Goal: Transaction & Acquisition: Book appointment/travel/reservation

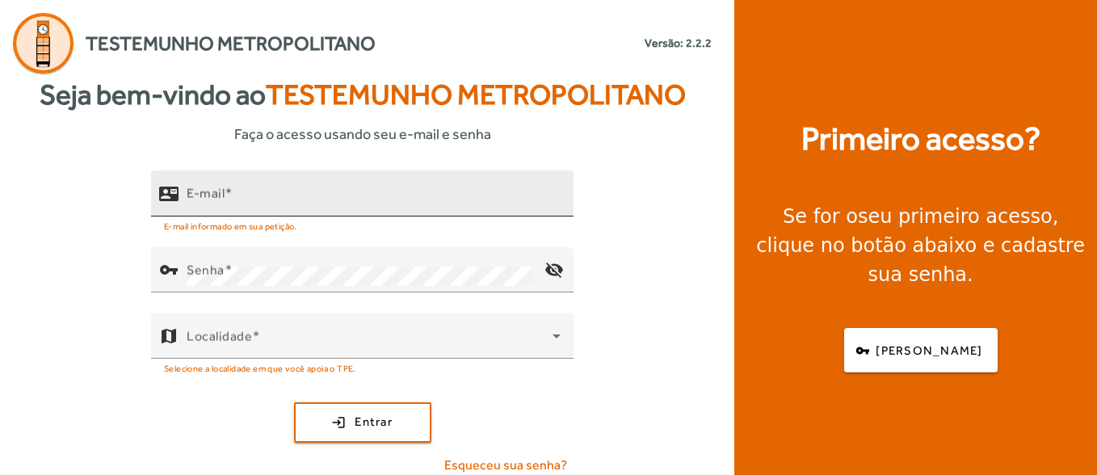
click at [309, 213] on div "E-mail" at bounding box center [374, 194] width 374 height 46
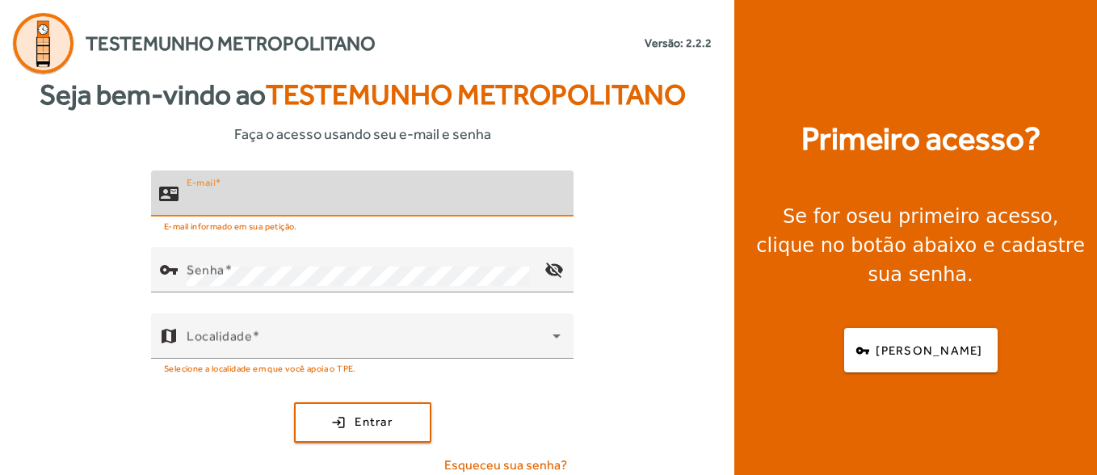
click at [296, 208] on input "E-mail" at bounding box center [374, 200] width 374 height 19
type input "**********"
click at [257, 244] on div "**********" at bounding box center [362, 330] width 725 height 318
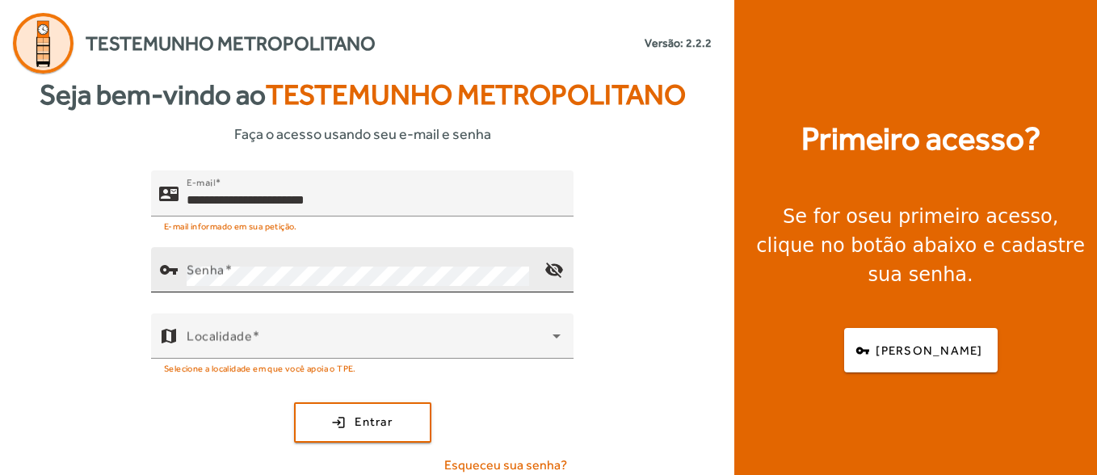
click at [257, 265] on div "Senha" at bounding box center [359, 269] width 345 height 45
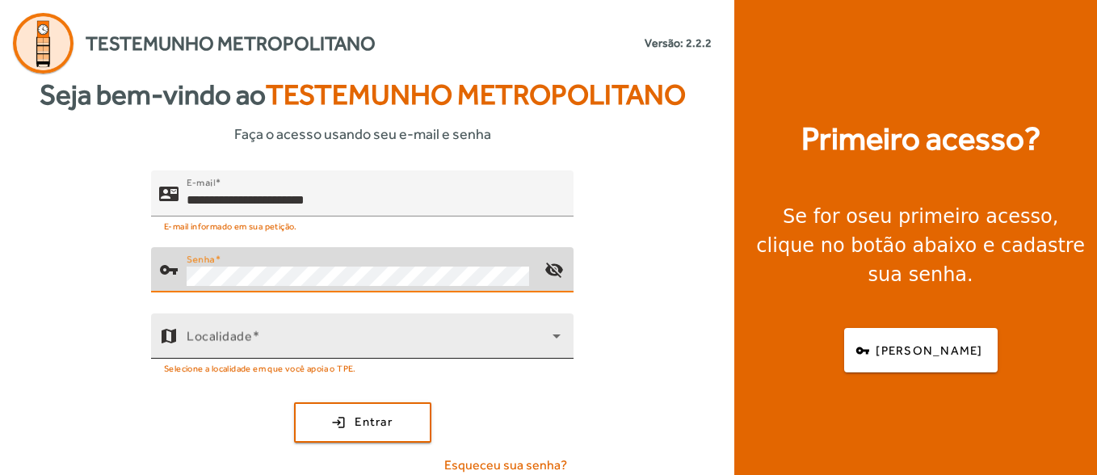
click at [317, 345] on span at bounding box center [370, 342] width 366 height 19
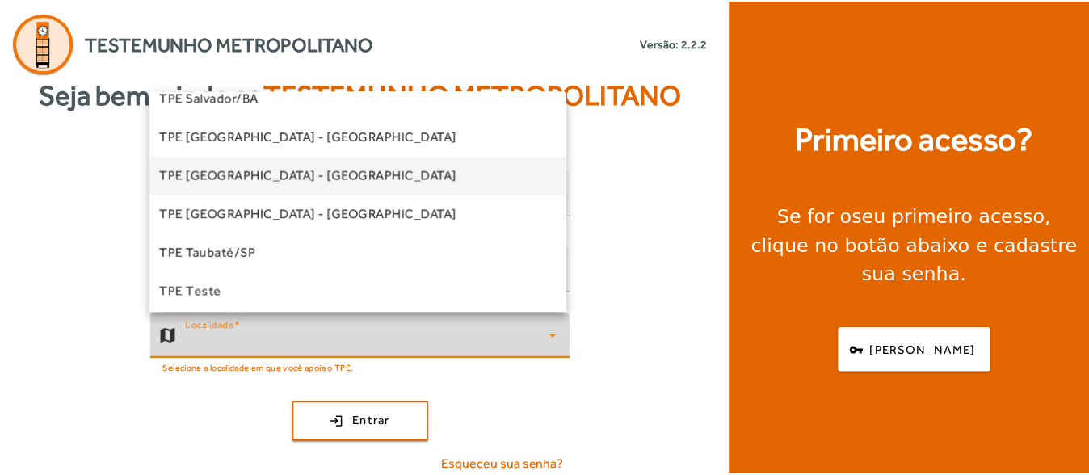
scroll to position [369, 0]
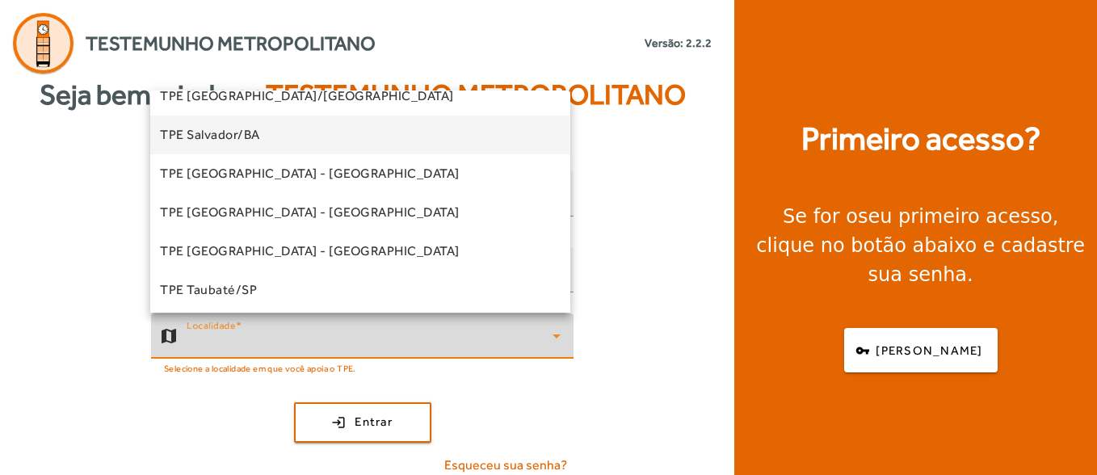
click at [284, 145] on mat-option "TPE Salvador/BA" at bounding box center [360, 135] width 420 height 39
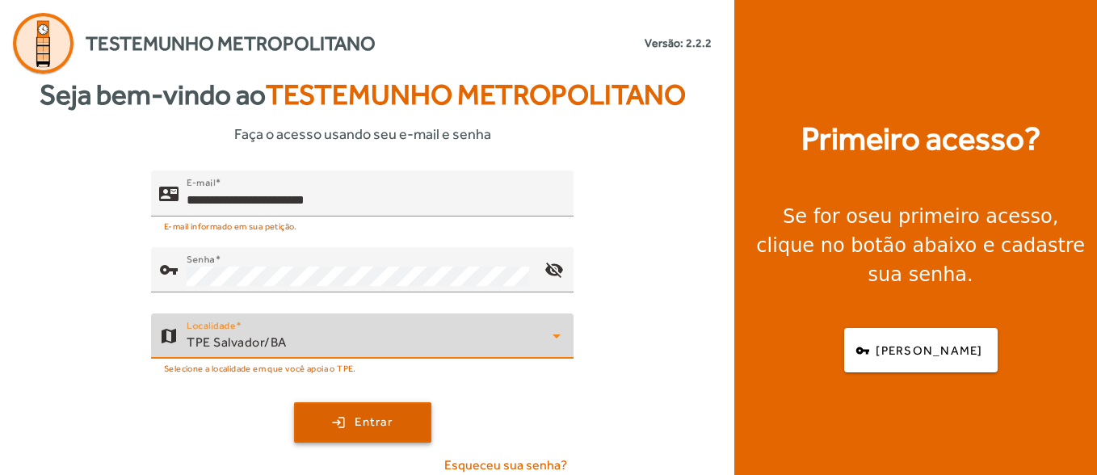
click at [340, 418] on span "submit" at bounding box center [363, 422] width 134 height 39
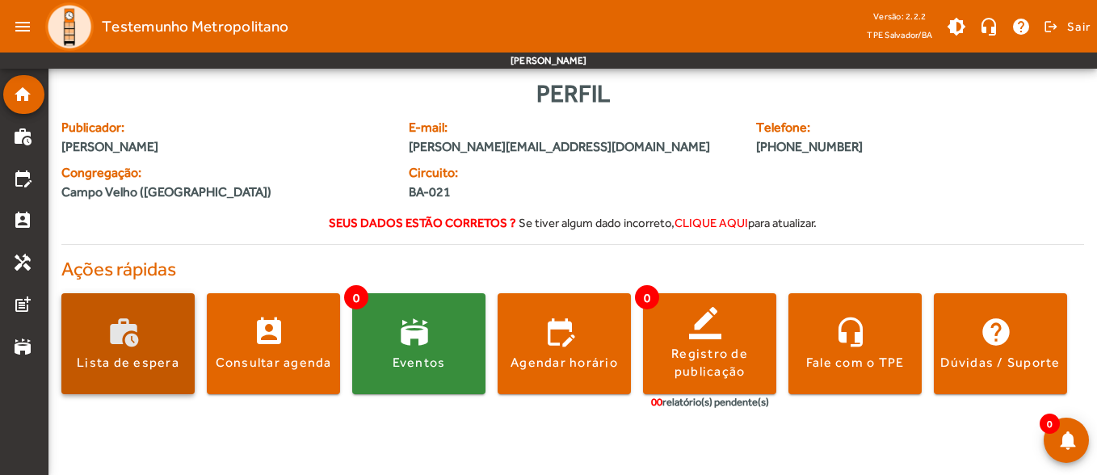
click at [176, 326] on span at bounding box center [127, 344] width 133 height 39
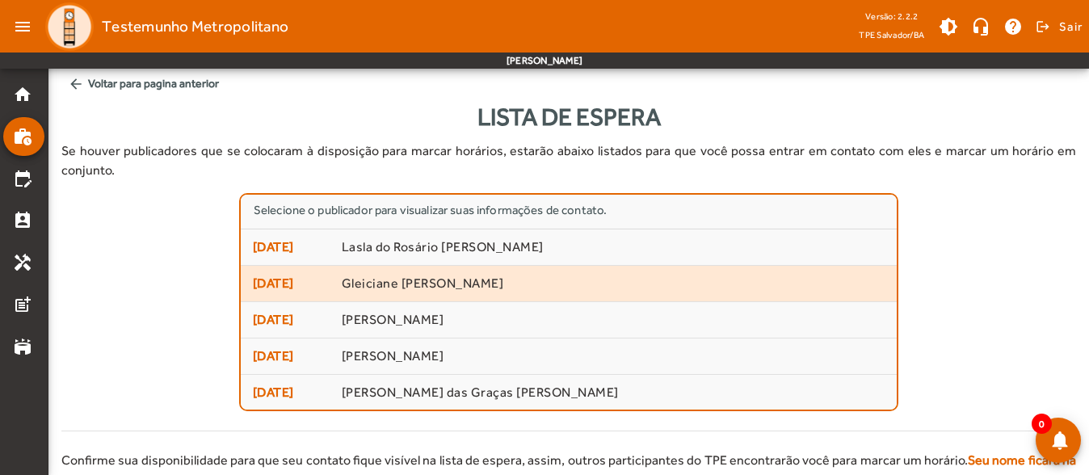
scroll to position [2, 0]
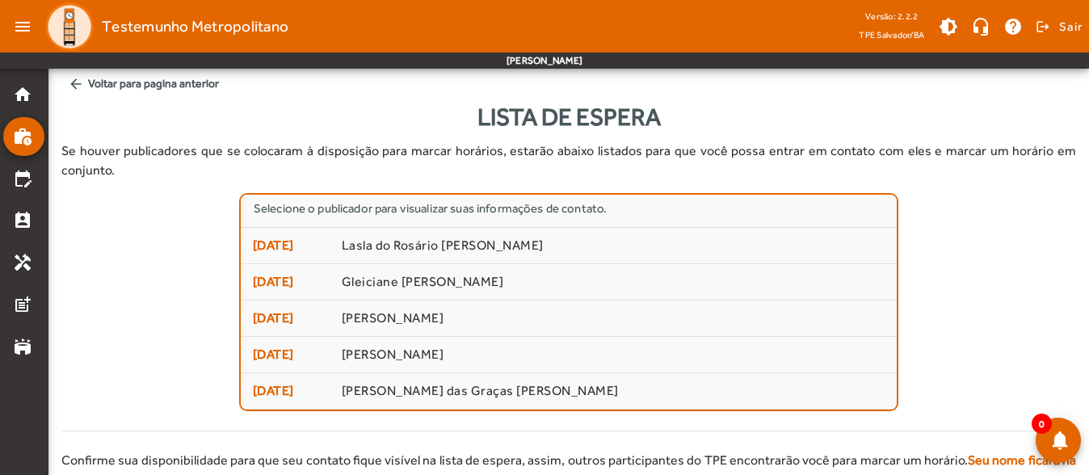
click at [66, 82] on span "arrow_back Voltar para pagina anterior" at bounding box center [568, 84] width 1015 height 30
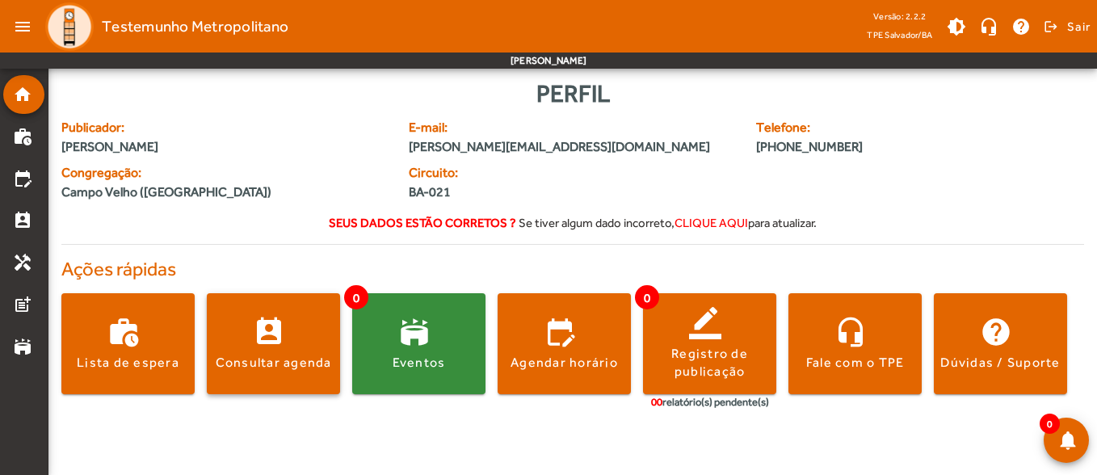
click at [305, 310] on span at bounding box center [273, 343] width 133 height 101
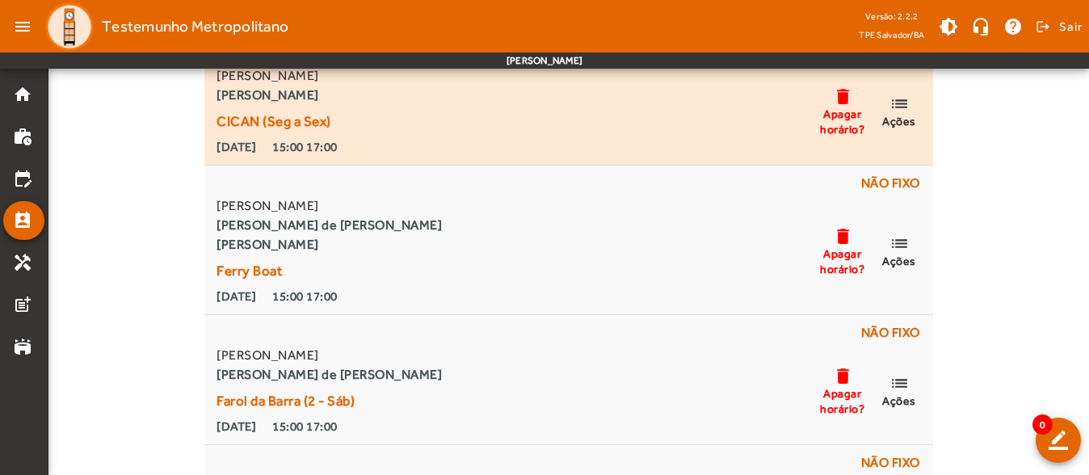
scroll to position [81, 0]
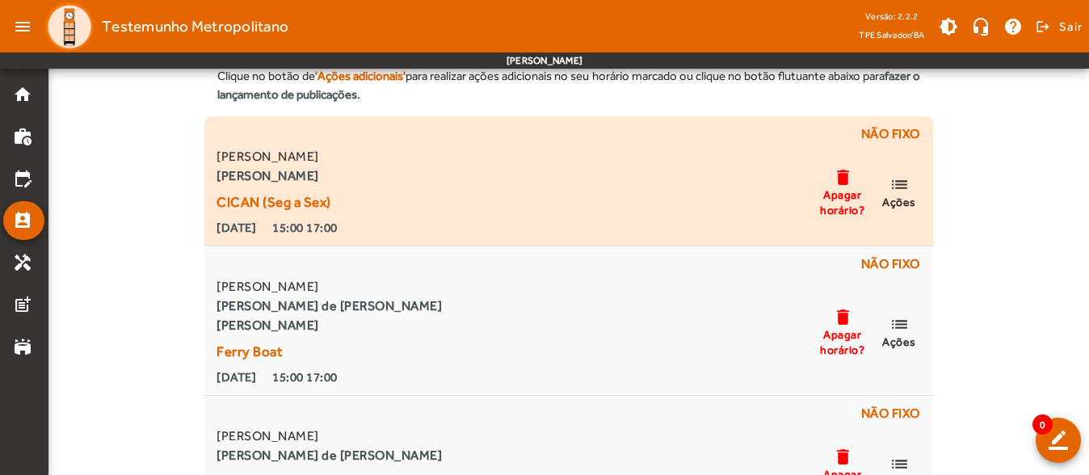
click at [908, 188] on mat-icon "list" at bounding box center [899, 185] width 19 height 20
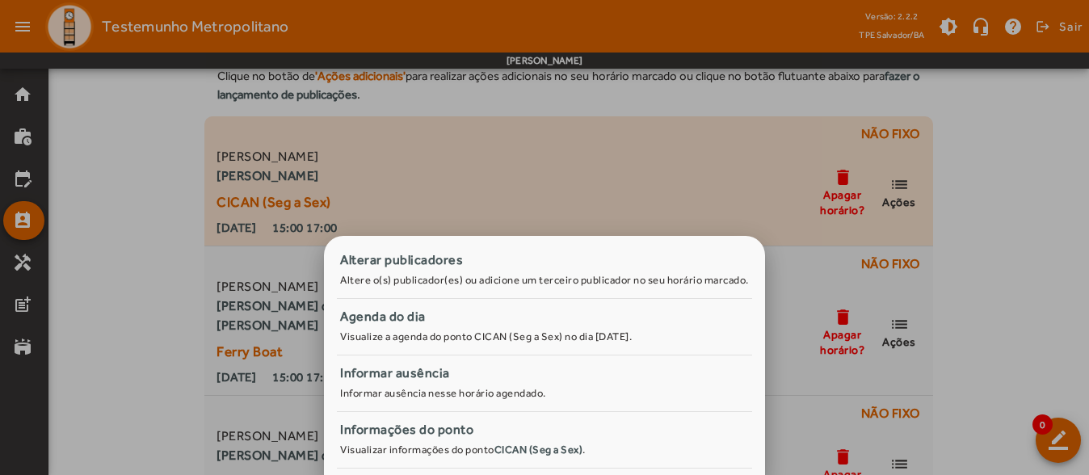
scroll to position [0, 0]
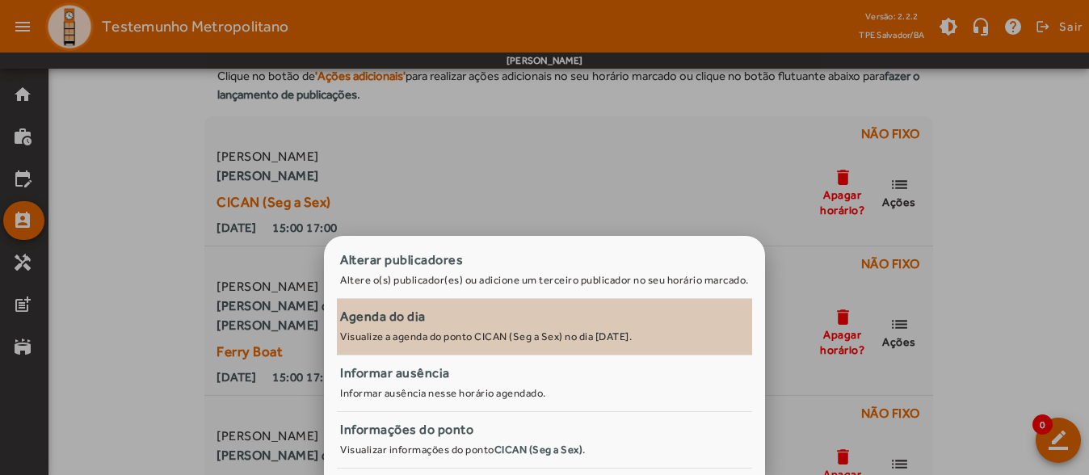
click at [506, 340] on small "Visualize a agenda do ponto CICAN (Seg a Sex) no dia [DATE]." at bounding box center [486, 337] width 292 height 12
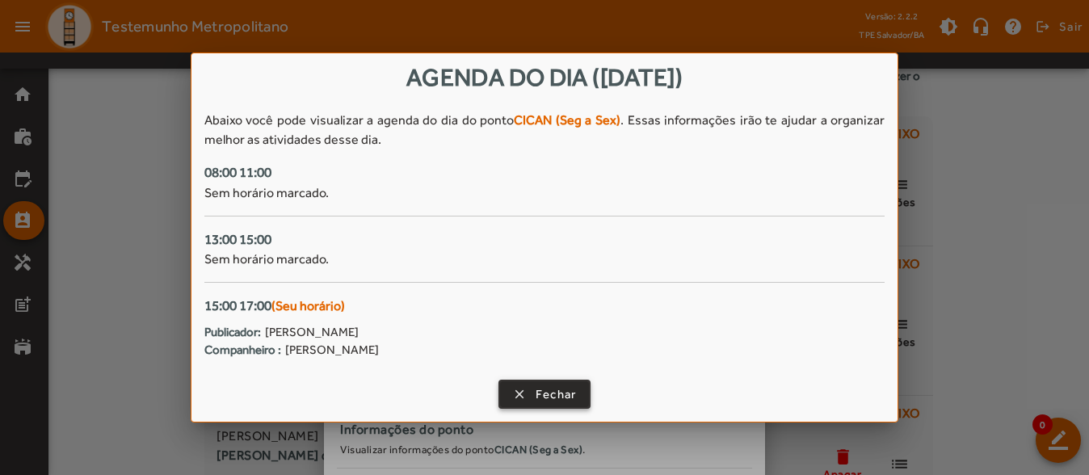
click at [545, 385] on span "Fechar" at bounding box center [556, 394] width 41 height 19
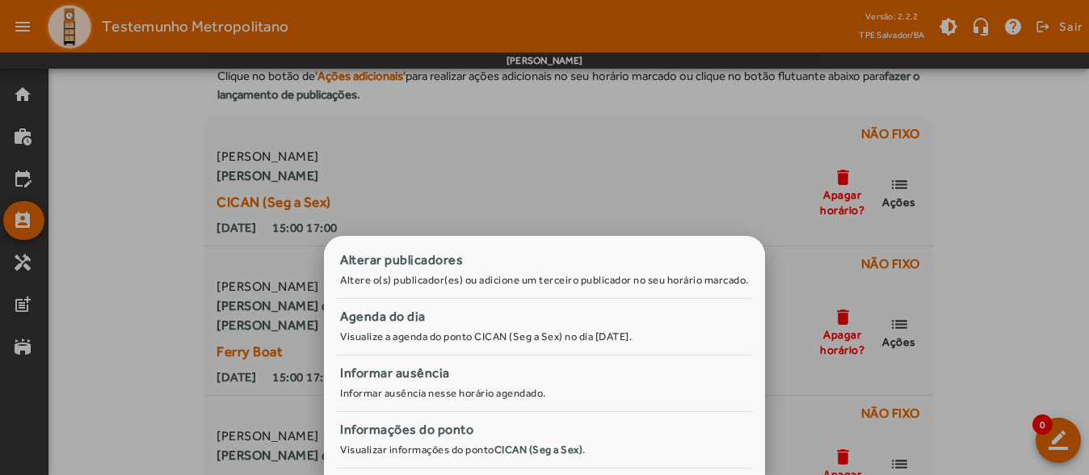
click at [1031, 259] on div at bounding box center [544, 237] width 1089 height 475
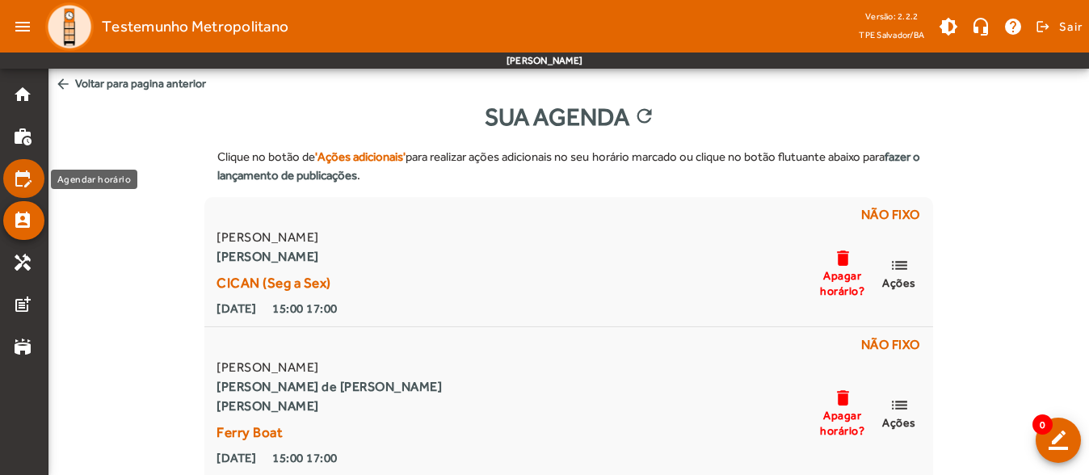
click at [22, 189] on mat-list-item "edit_calendar" at bounding box center [23, 178] width 41 height 39
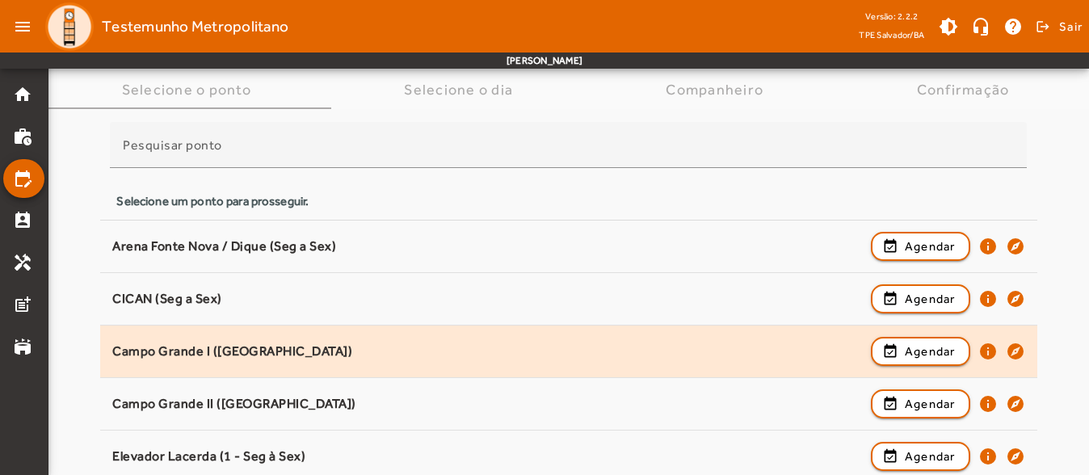
scroll to position [208, 0]
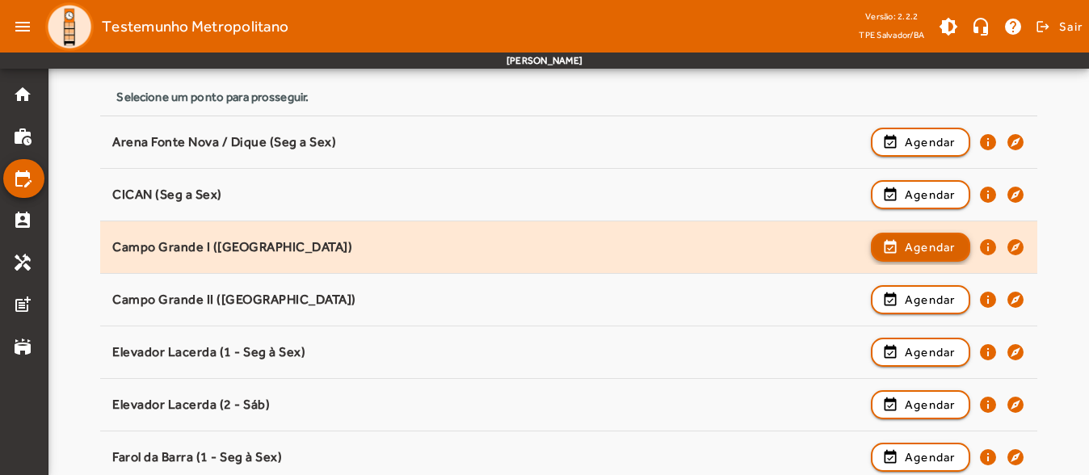
click at [903, 246] on span "button" at bounding box center [921, 247] width 96 height 39
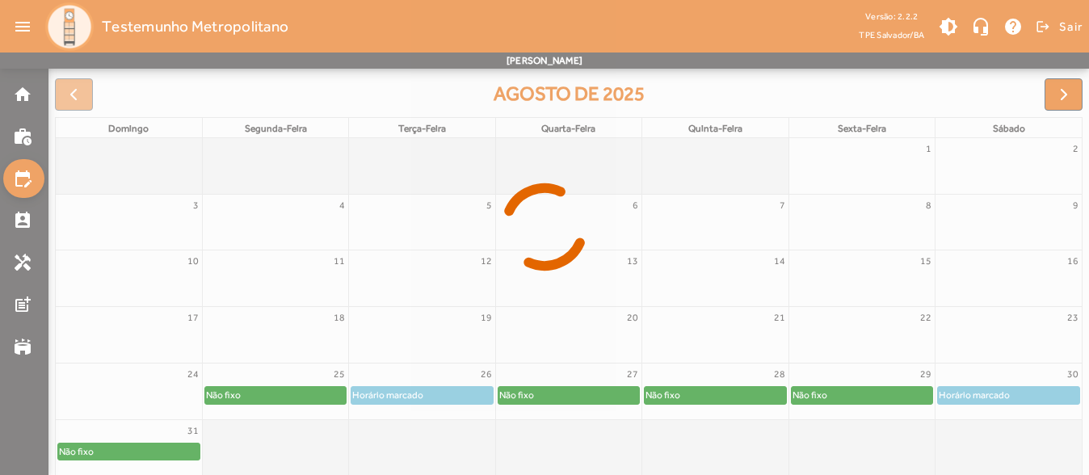
scroll to position [241, 0]
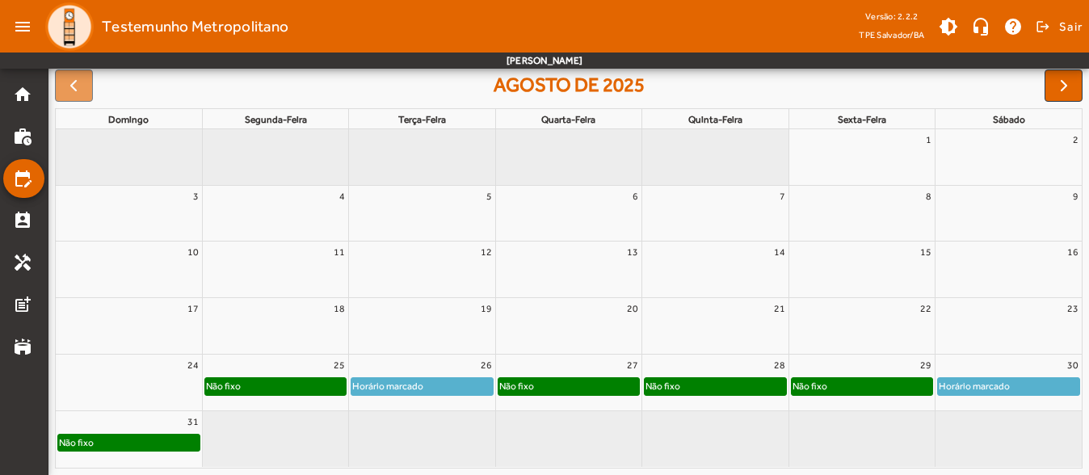
click at [436, 360] on div "26" at bounding box center [421, 365] width 145 height 21
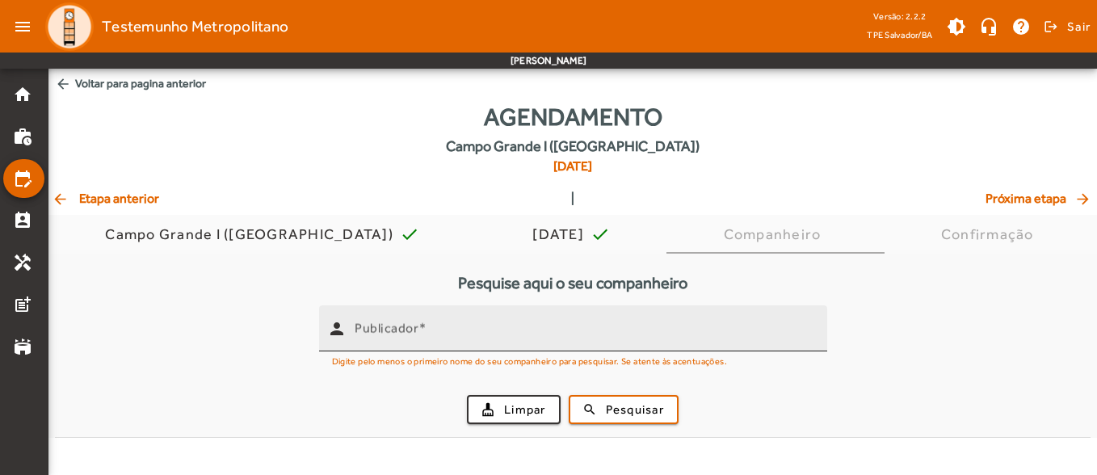
click at [426, 324] on span at bounding box center [423, 328] width 8 height 15
click at [426, 326] on input "Publicador" at bounding box center [585, 335] width 460 height 19
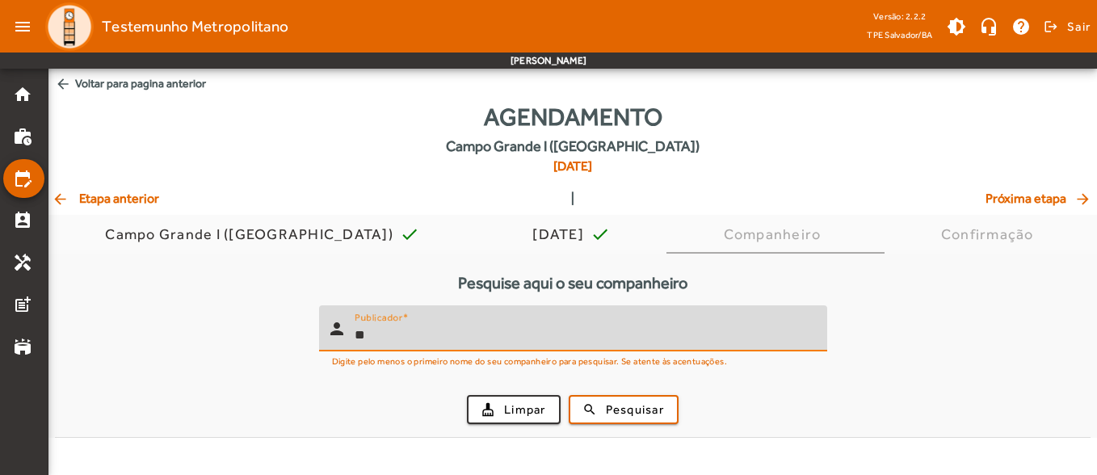
type input "*"
type input "******"
click at [673, 415] on span "submit" at bounding box center [624, 409] width 107 height 39
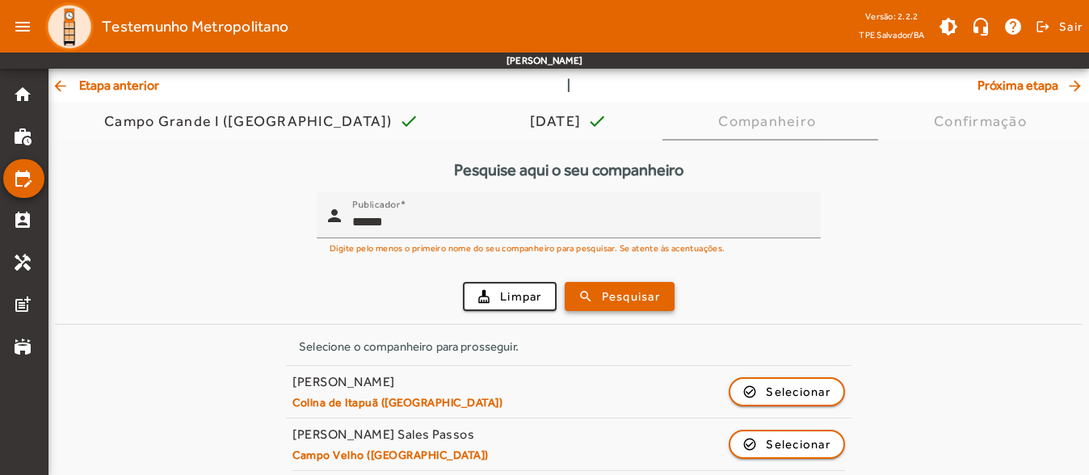
scroll to position [121, 0]
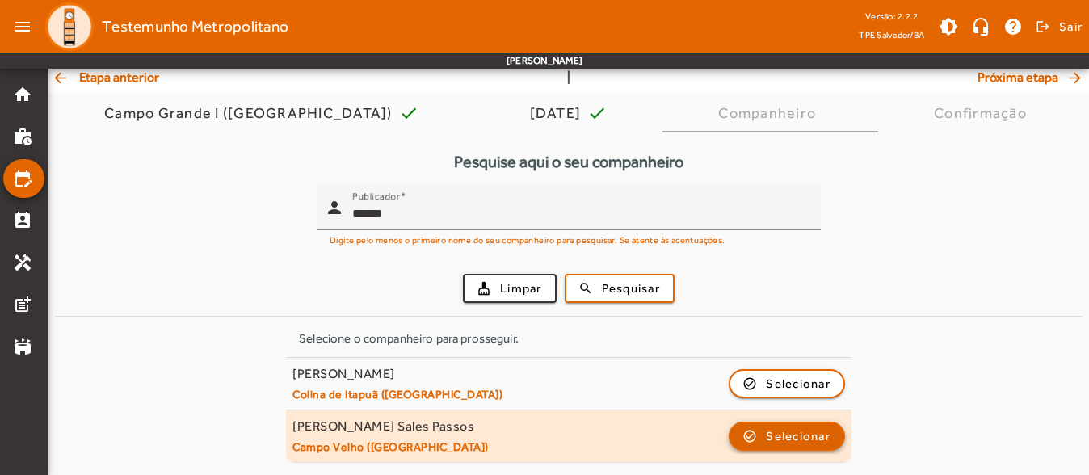
click at [781, 434] on span "Selecionar" at bounding box center [798, 436] width 65 height 19
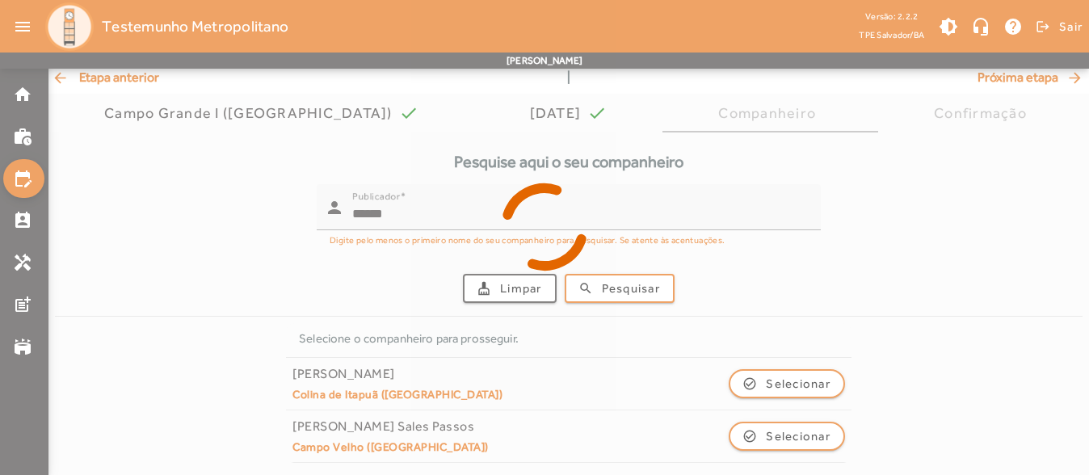
scroll to position [0, 0]
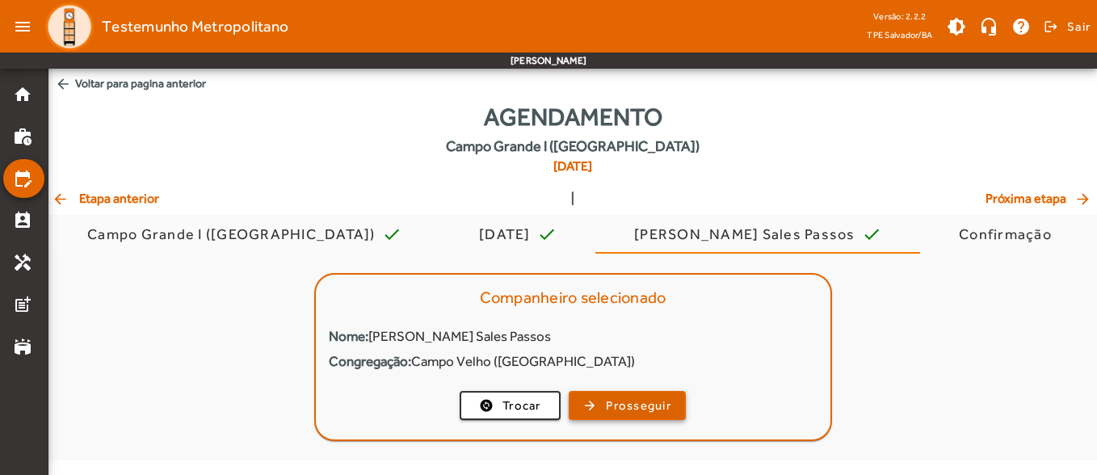
click at [641, 404] on span "Prosseguir" at bounding box center [638, 406] width 65 height 19
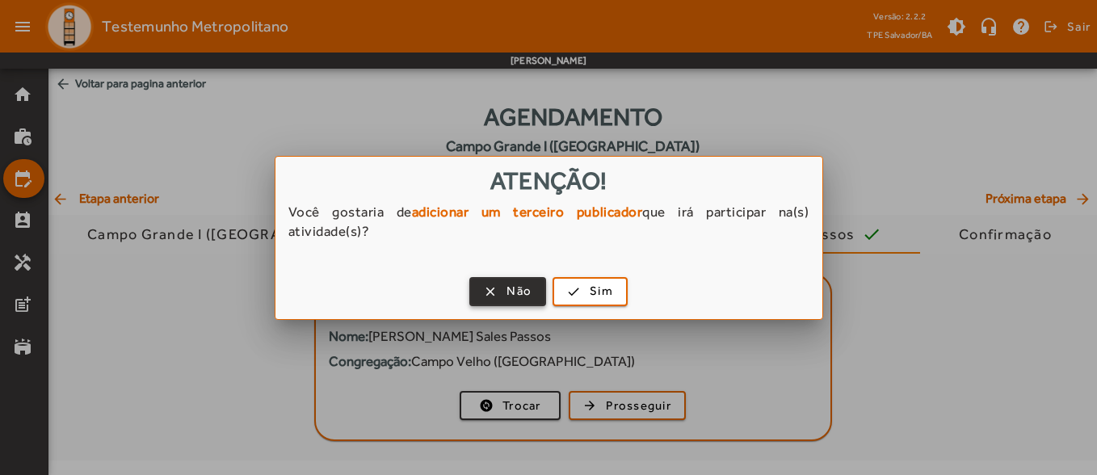
click at [516, 293] on span "Não" at bounding box center [519, 291] width 25 height 19
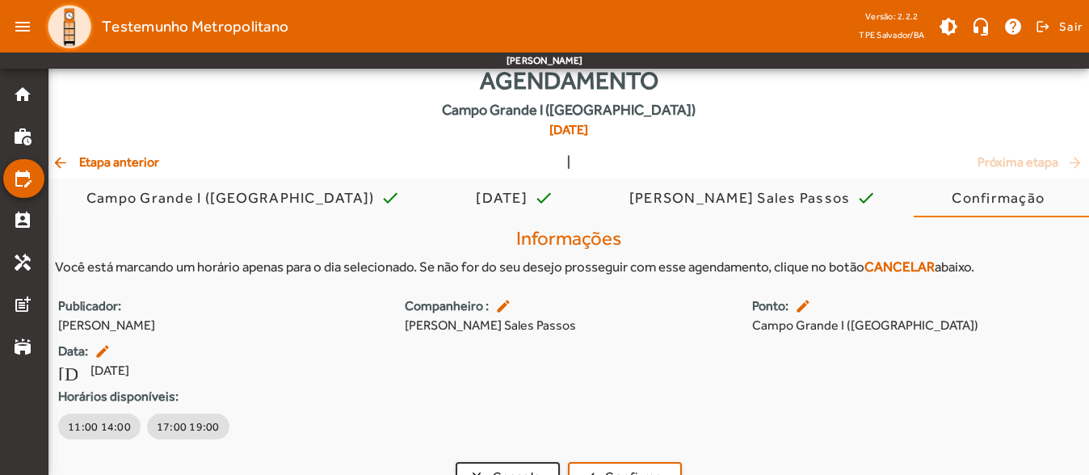
scroll to position [65, 0]
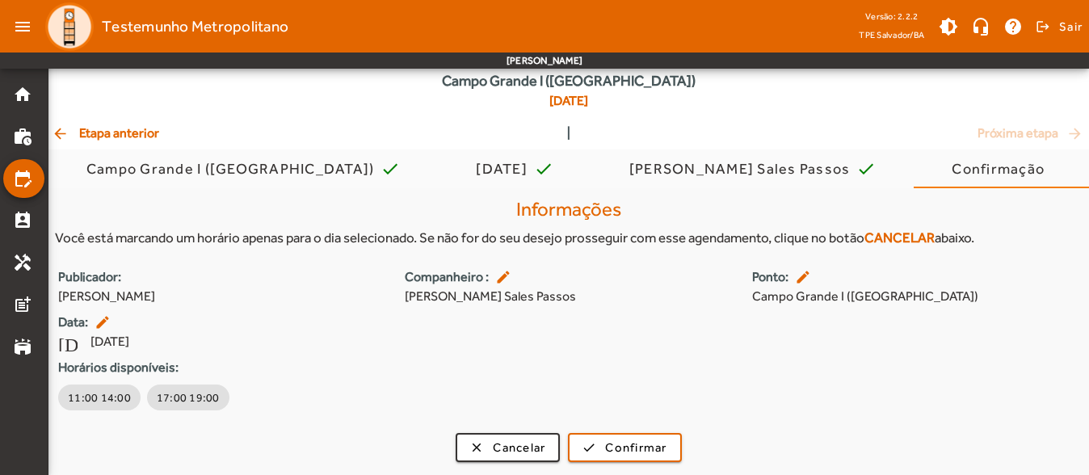
click at [121, 123] on div "Agendamento [GEOGRAPHIC_DATA] ([GEOGRAPHIC_DATA]) [DATE]" at bounding box center [568, 78] width 1041 height 91
click at [126, 129] on span "arrow_back Etapa anterior" at bounding box center [105, 133] width 107 height 19
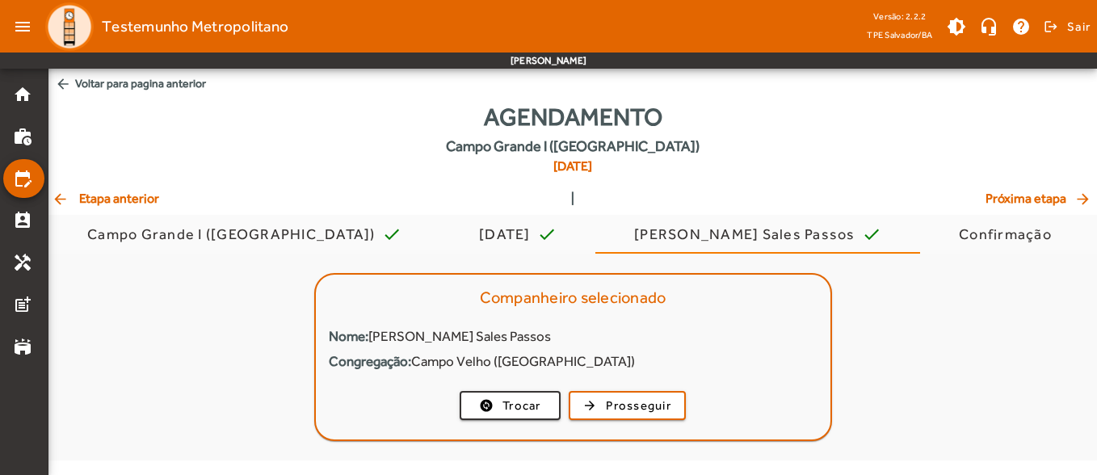
click at [137, 203] on span "arrow_back Etapa anterior" at bounding box center [105, 198] width 107 height 19
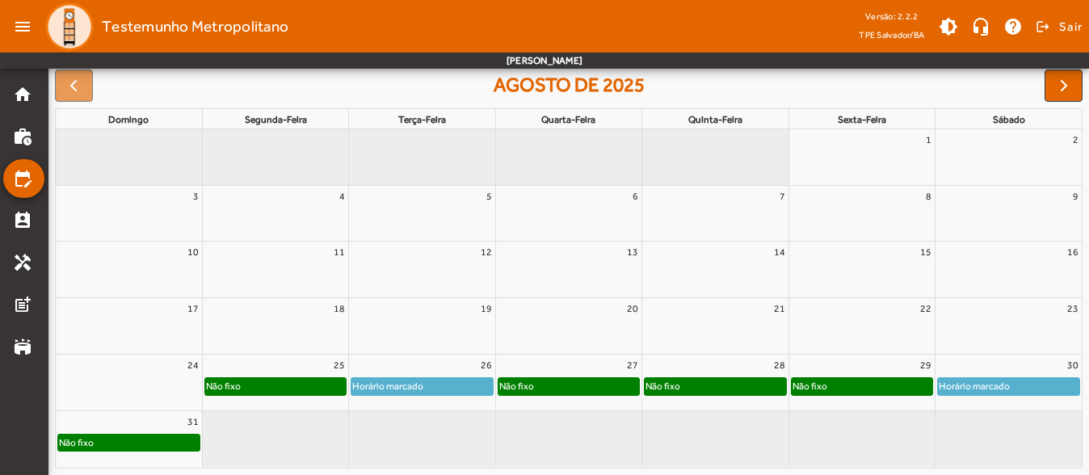
scroll to position [179, 0]
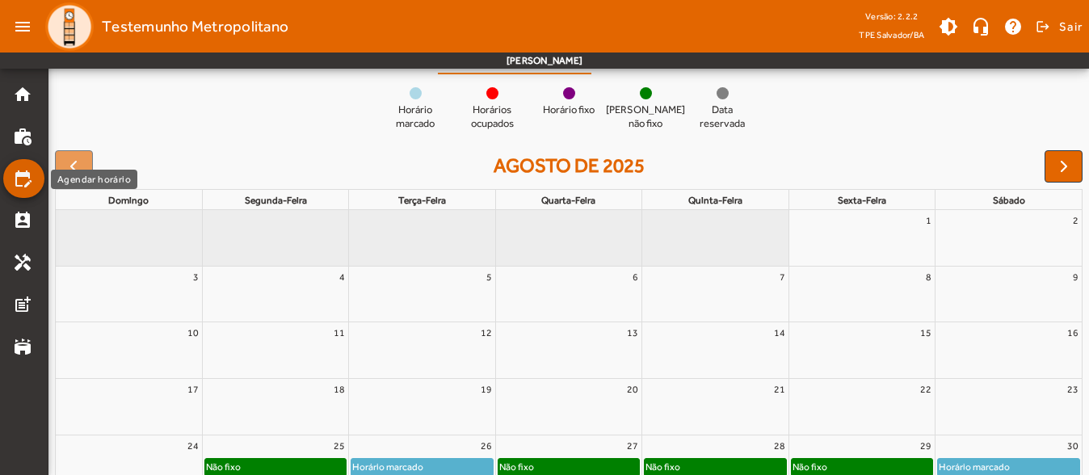
drag, startPoint x: 33, startPoint y: 192, endPoint x: 33, endPoint y: 181, distance: 10.5
click at [33, 192] on mat-list-item "edit_calendar" at bounding box center [23, 178] width 41 height 39
click at [33, 181] on link "edit_calendar" at bounding box center [29, 178] width 32 height 19
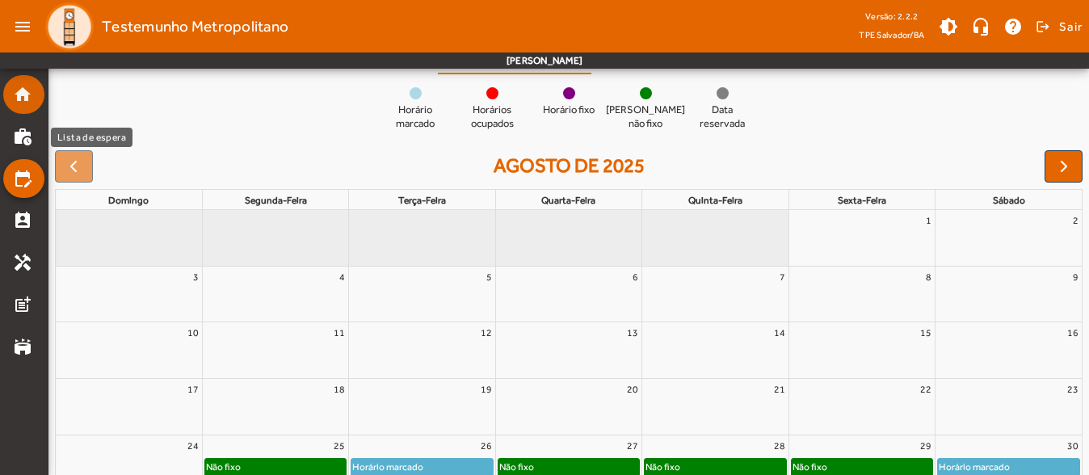
click at [36, 108] on mat-list-item "home" at bounding box center [23, 94] width 41 height 39
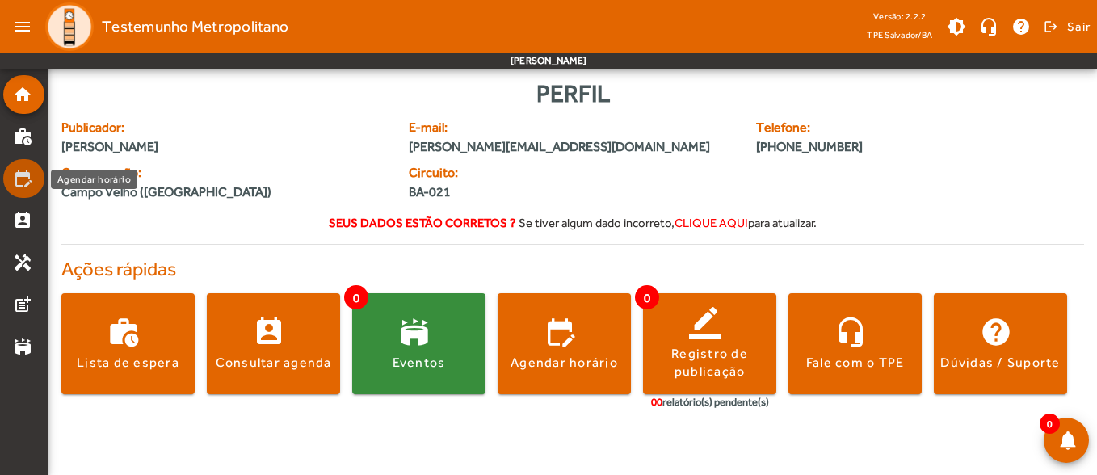
click at [21, 180] on mat-icon "edit_calendar" at bounding box center [22, 178] width 19 height 19
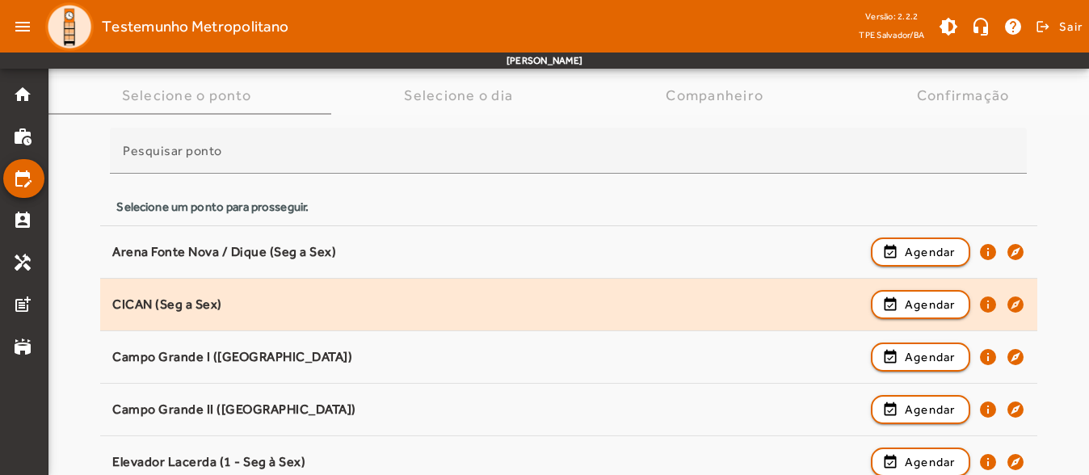
scroll to position [242, 0]
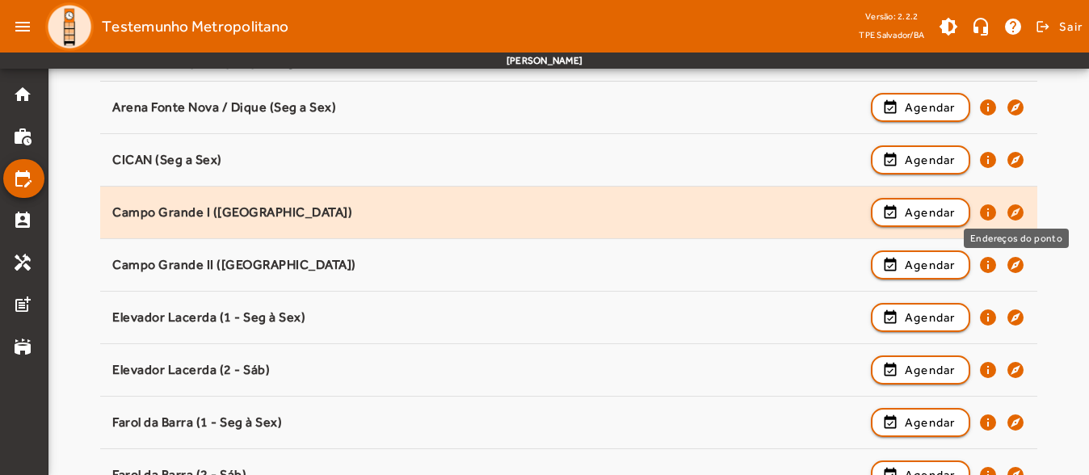
click at [1019, 214] on mat-icon "explore" at bounding box center [1015, 212] width 19 height 19
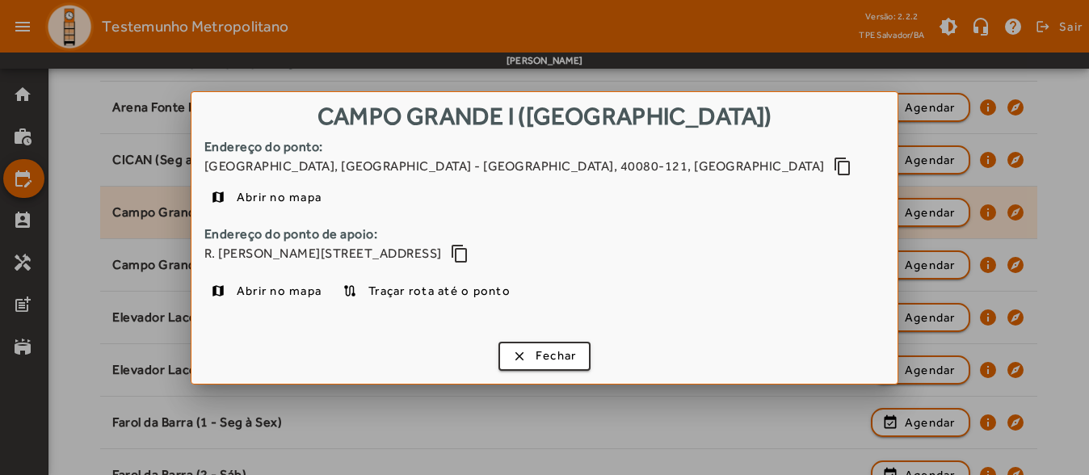
scroll to position [0, 0]
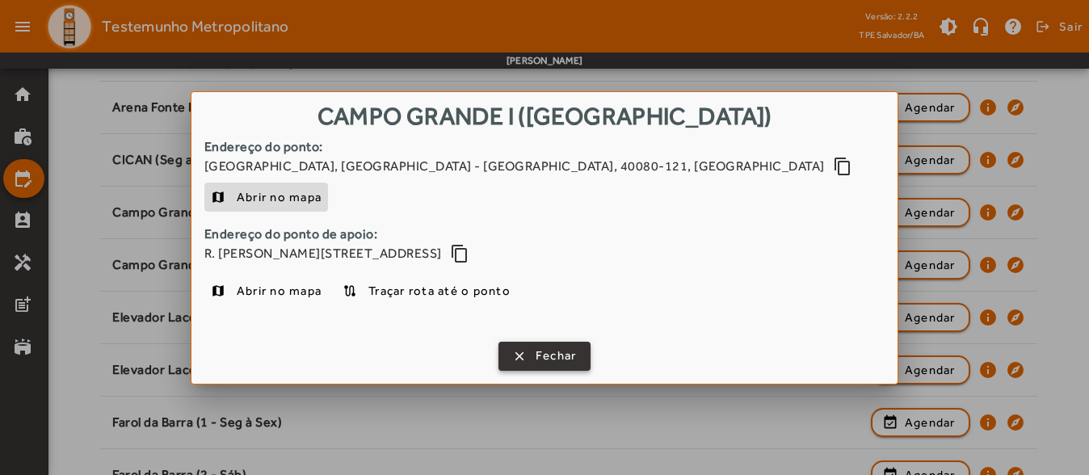
click at [558, 350] on span "Fechar" at bounding box center [556, 356] width 41 height 19
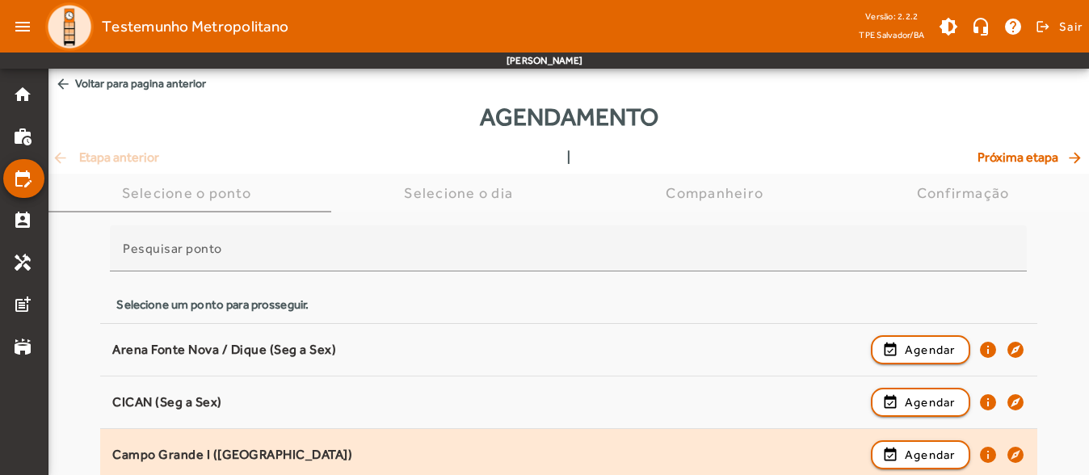
scroll to position [242, 0]
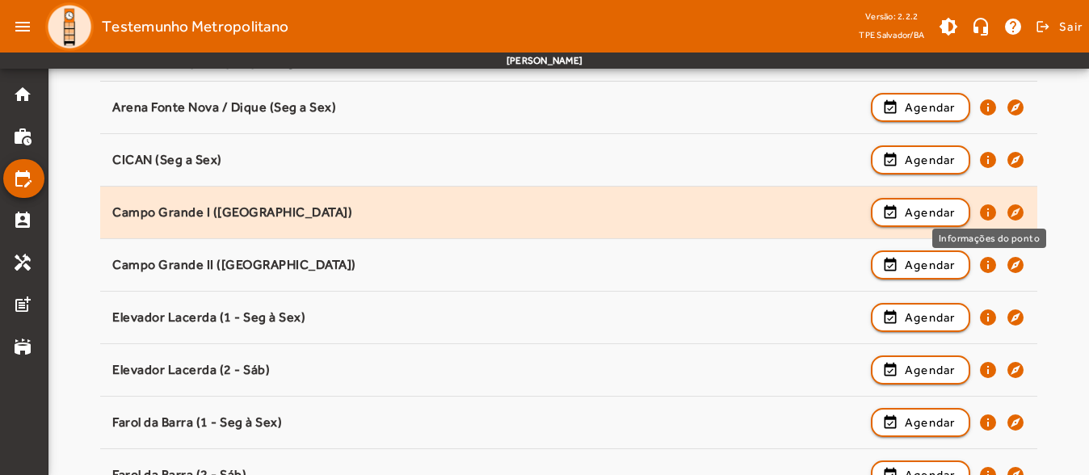
click at [988, 208] on mat-icon "info" at bounding box center [988, 212] width 19 height 19
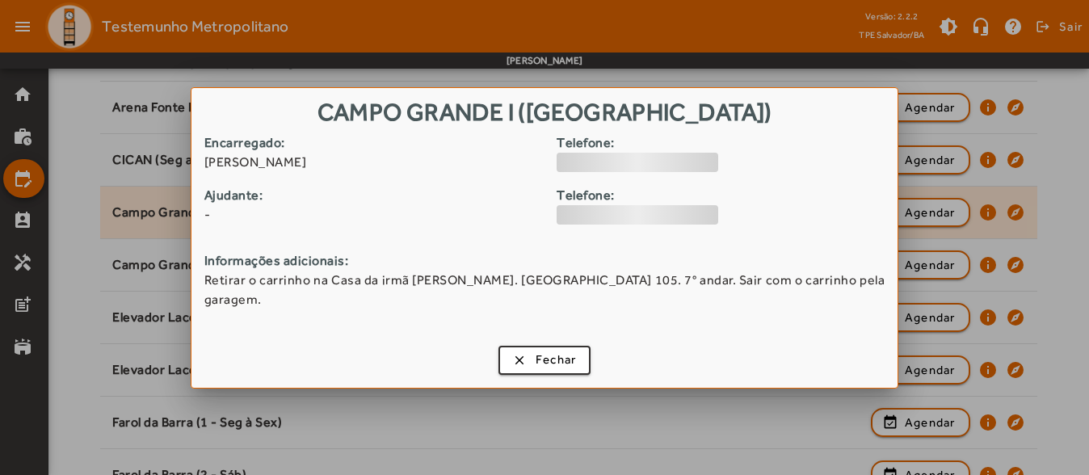
scroll to position [0, 0]
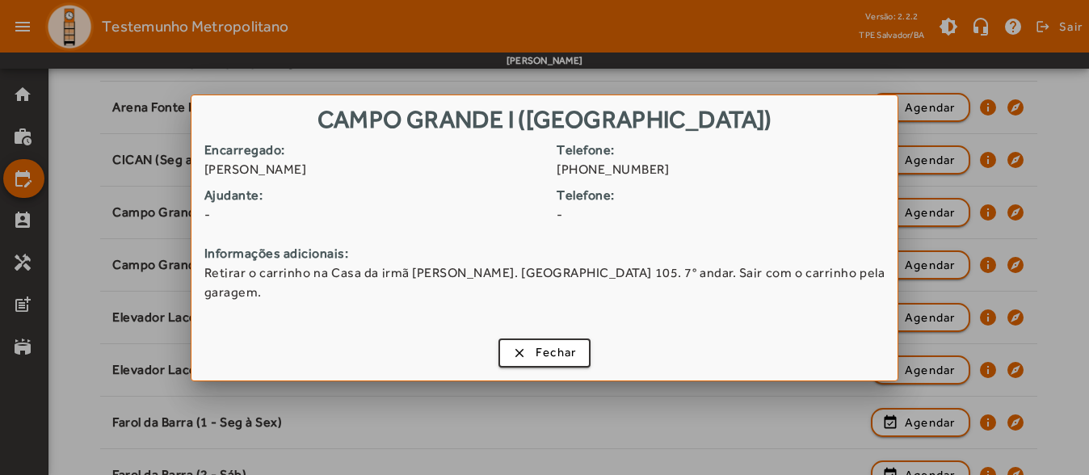
drag, startPoint x: 503, startPoint y: 282, endPoint x: 591, endPoint y: 285, distance: 88.1
click at [591, 285] on span "Retirar o carrinho na Casa da irmã [PERSON_NAME]. [GEOGRAPHIC_DATA] 105. 7° and…" at bounding box center [544, 282] width 680 height 39
copy span "Serra do canela"
click at [538, 346] on span "Fechar" at bounding box center [556, 352] width 41 height 19
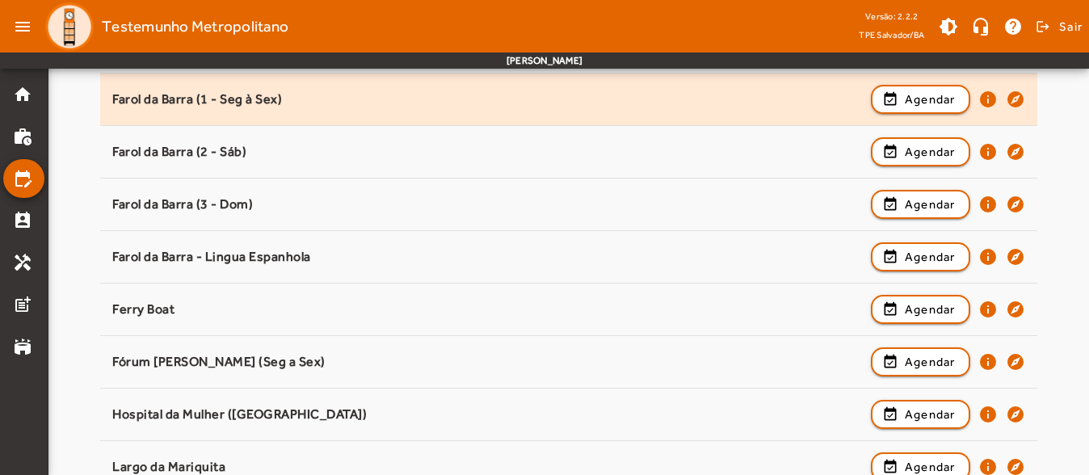
scroll to position [485, 0]
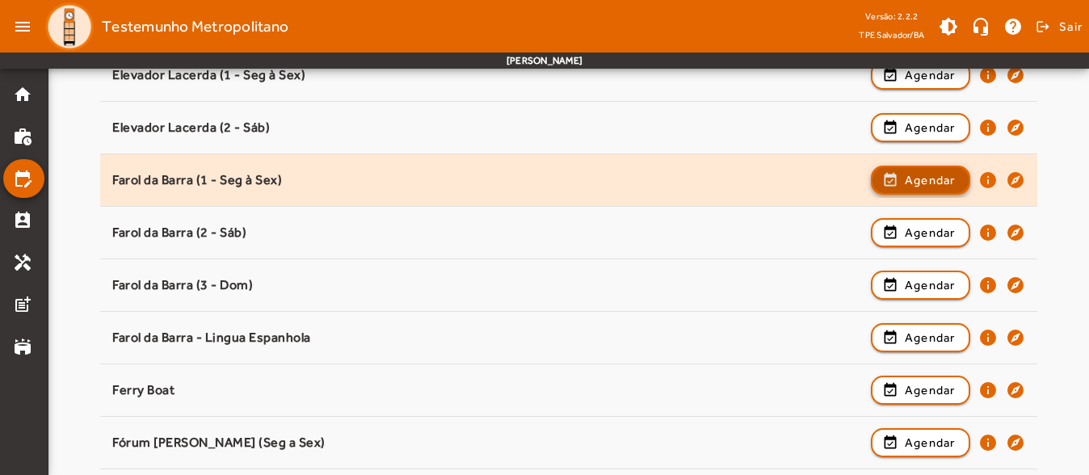
click at [950, 192] on span "button" at bounding box center [921, 180] width 96 height 39
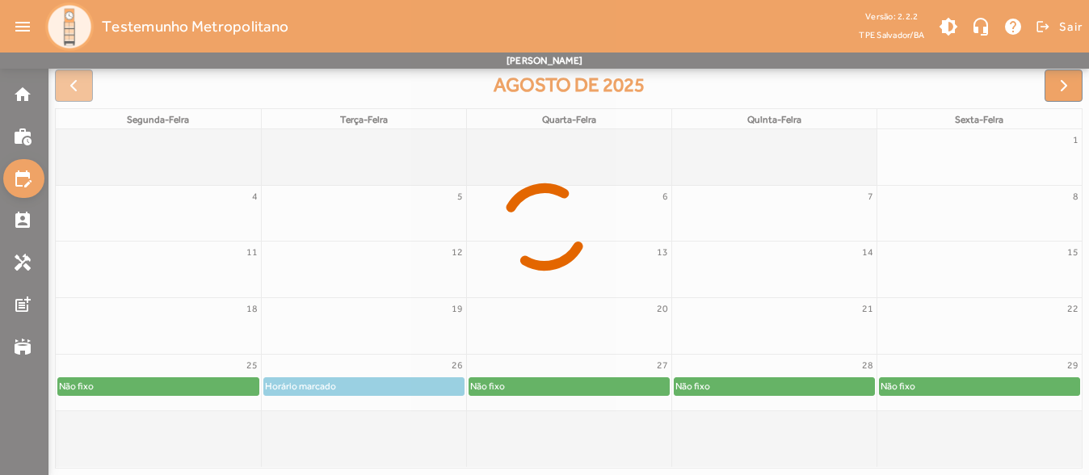
scroll to position [241, 0]
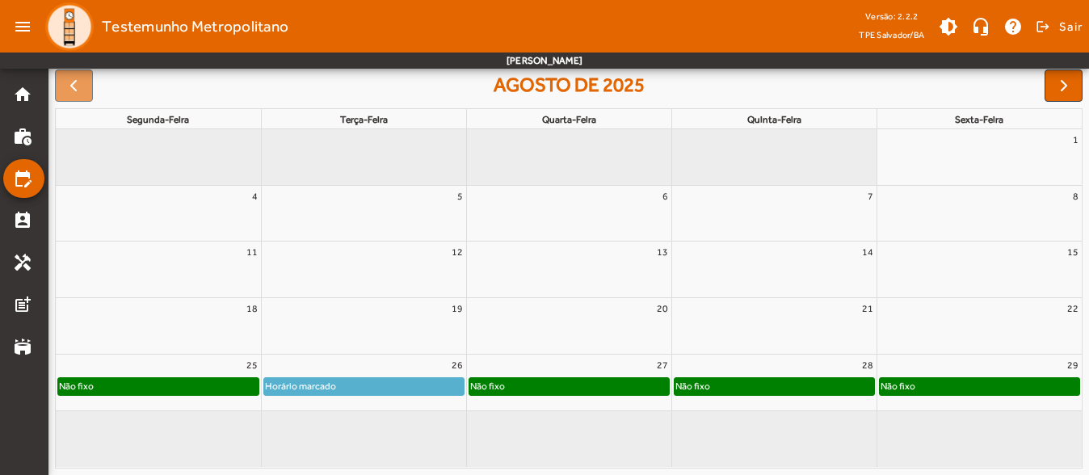
click at [414, 352] on div "19" at bounding box center [364, 326] width 204 height 56
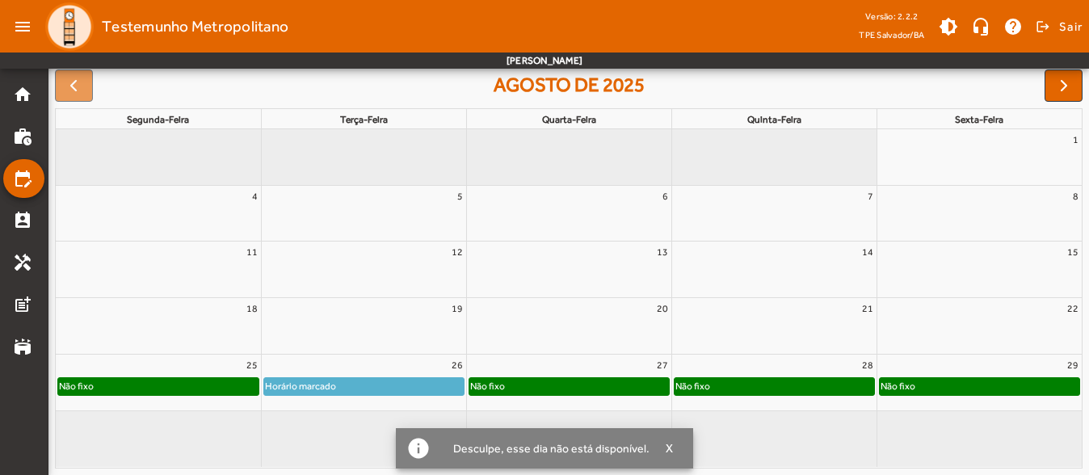
click at [413, 361] on div "26" at bounding box center [364, 365] width 204 height 21
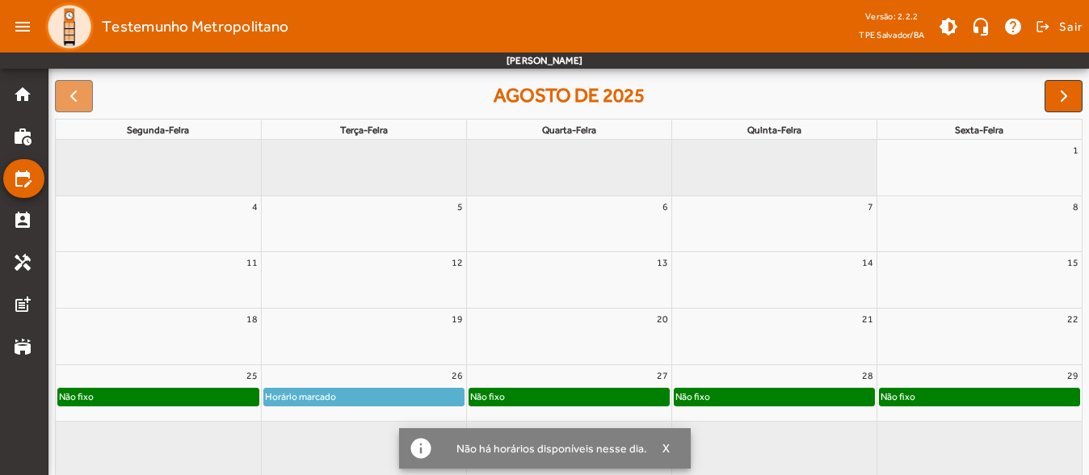
scroll to position [79, 0]
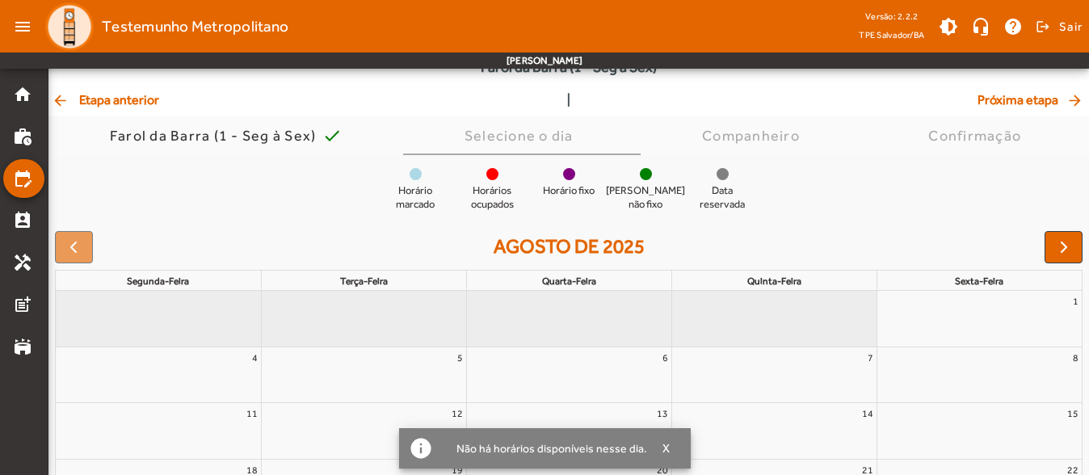
click at [130, 82] on div "Agendamento [GEOGRAPHIC_DATA] (1 - Seg à Sex)" at bounding box center [568, 54] width 1041 height 71
click at [128, 99] on span "arrow_back Etapa anterior" at bounding box center [105, 100] width 107 height 19
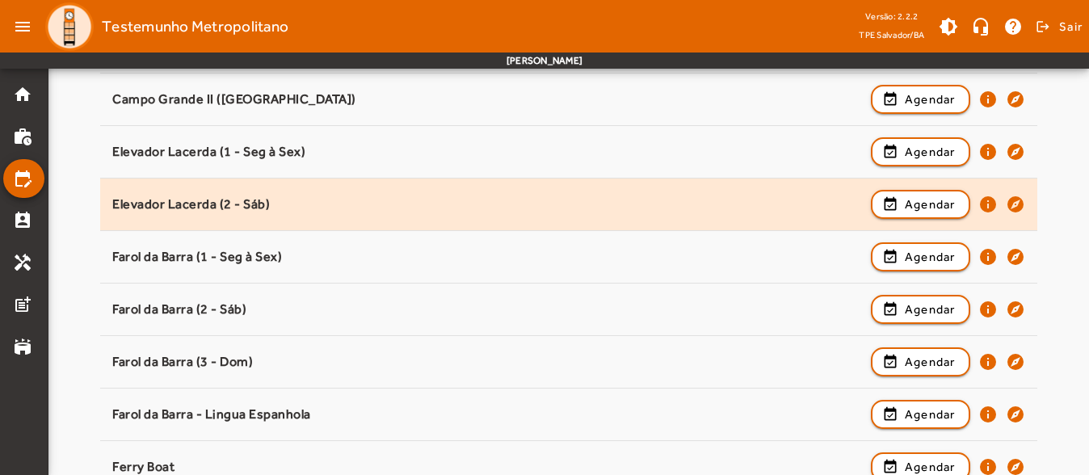
scroll to position [404, 0]
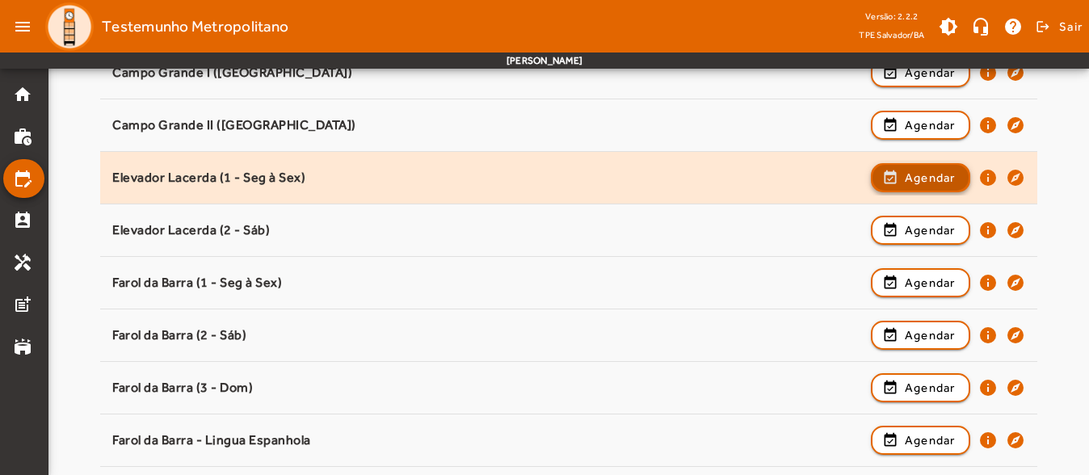
click at [930, 182] on span "Agendar" at bounding box center [930, 177] width 51 height 19
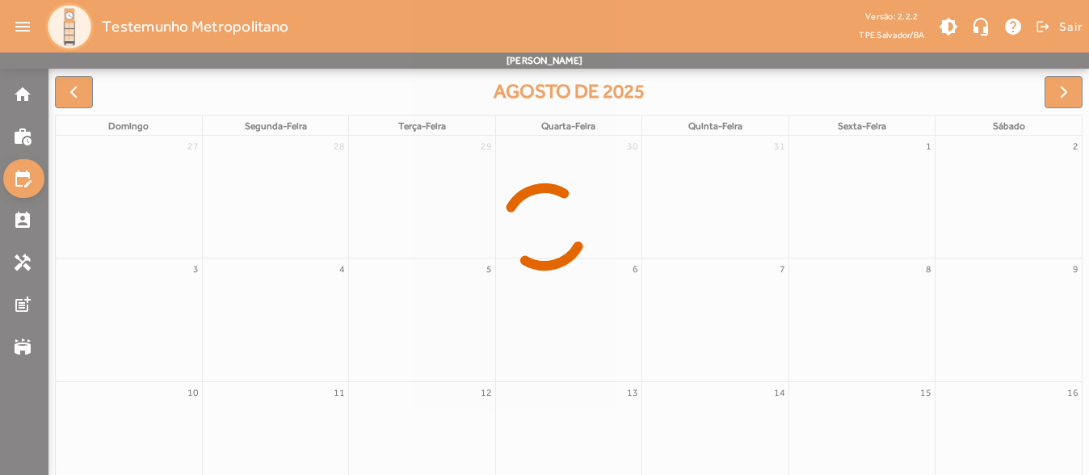
scroll to position [241, 0]
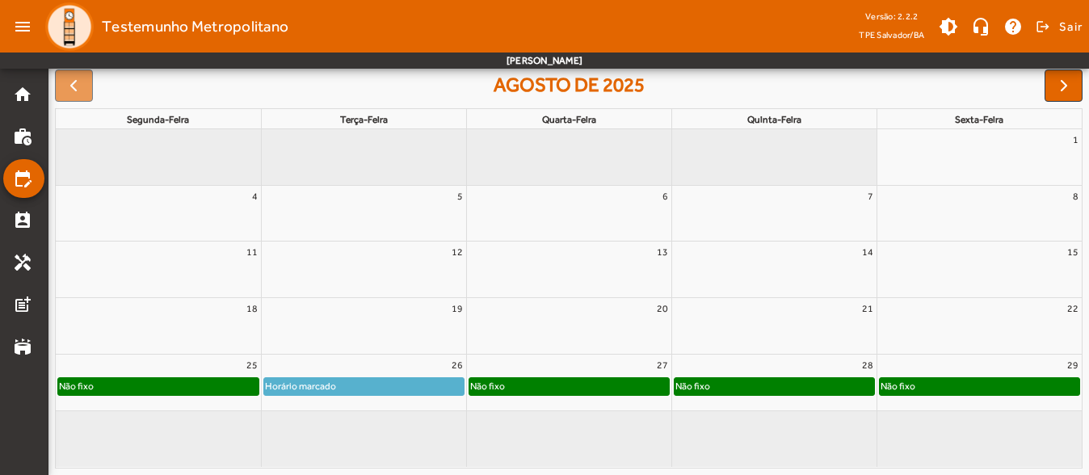
click at [415, 360] on div "26" at bounding box center [364, 365] width 204 height 21
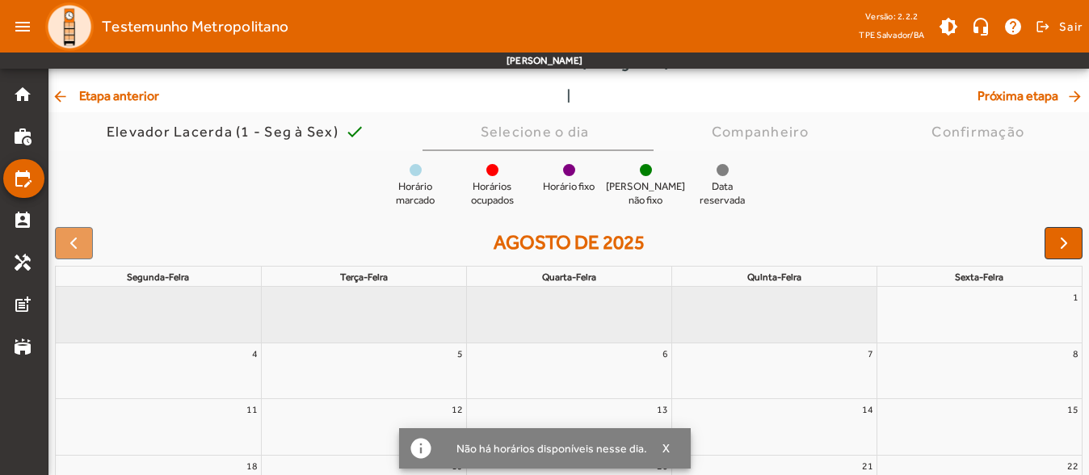
scroll to position [79, 0]
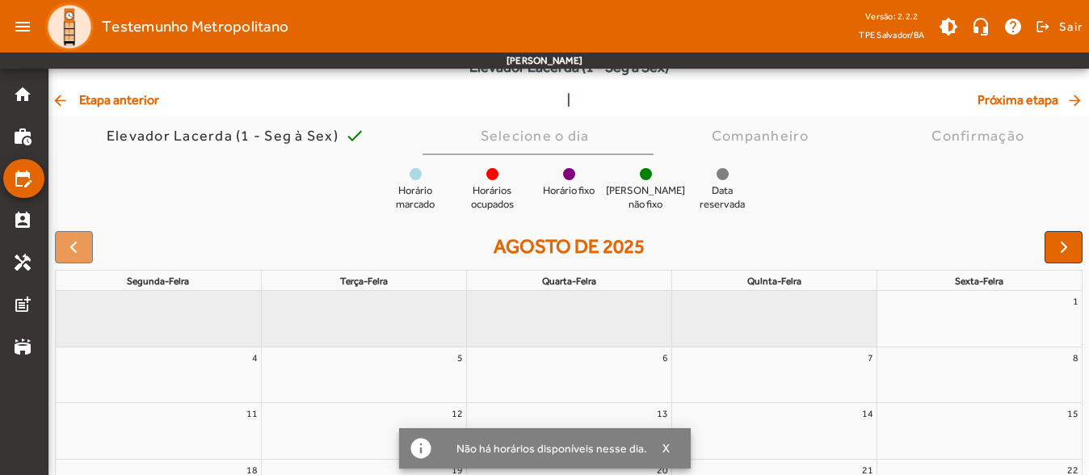
click at [113, 107] on span "arrow_back Etapa anterior" at bounding box center [105, 100] width 107 height 19
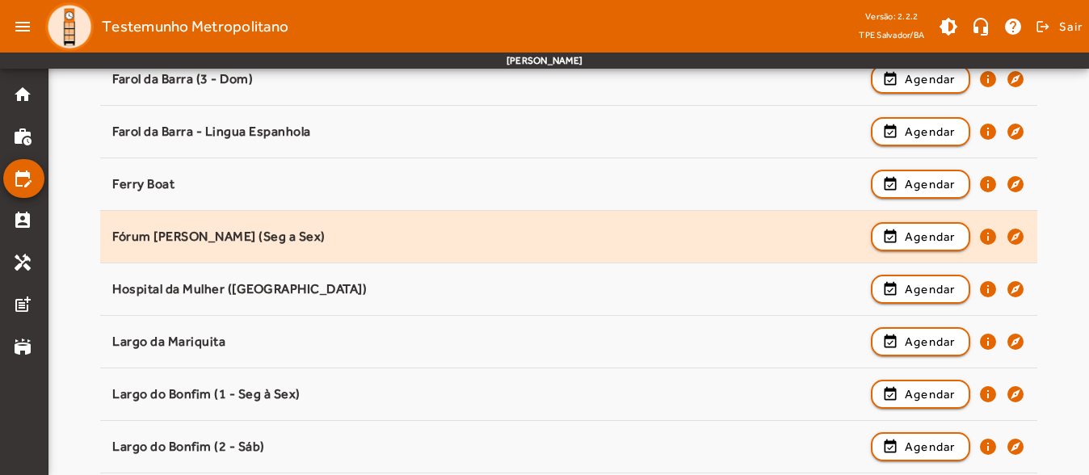
scroll to position [889, 0]
